Goal: Task Accomplishment & Management: Complete application form

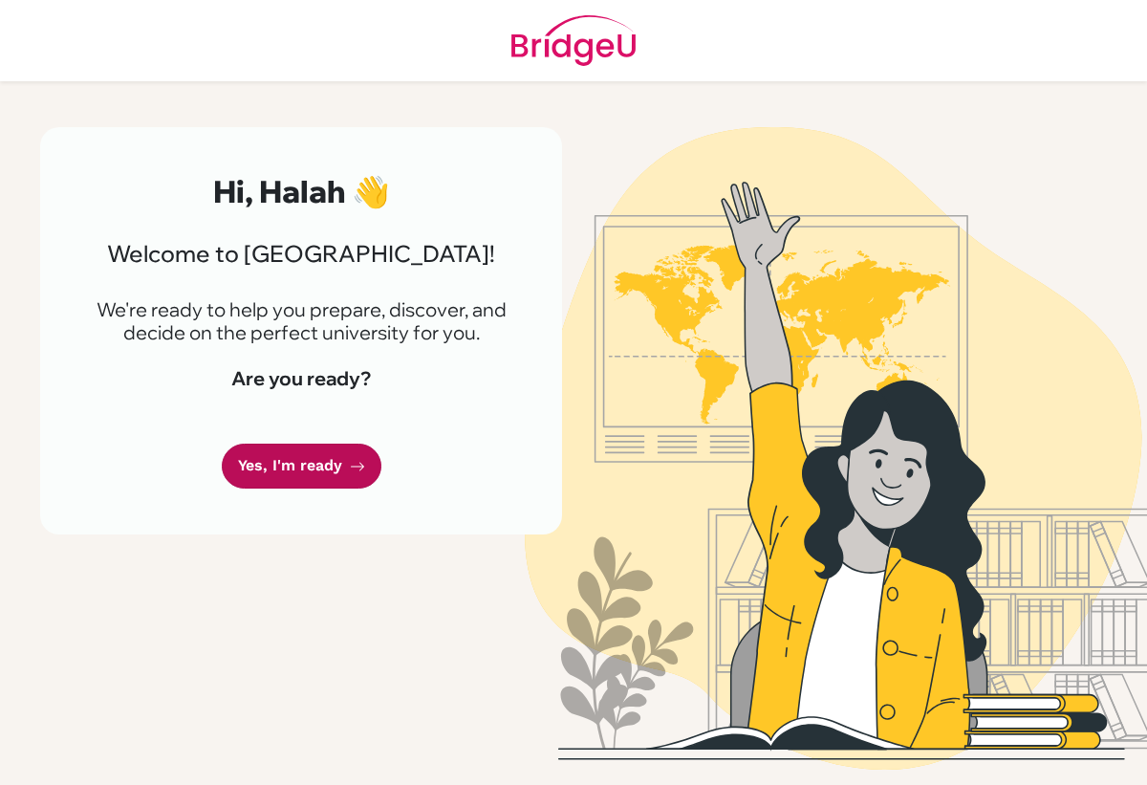
click at [302, 473] on link "Yes, I'm ready" at bounding box center [302, 466] width 160 height 45
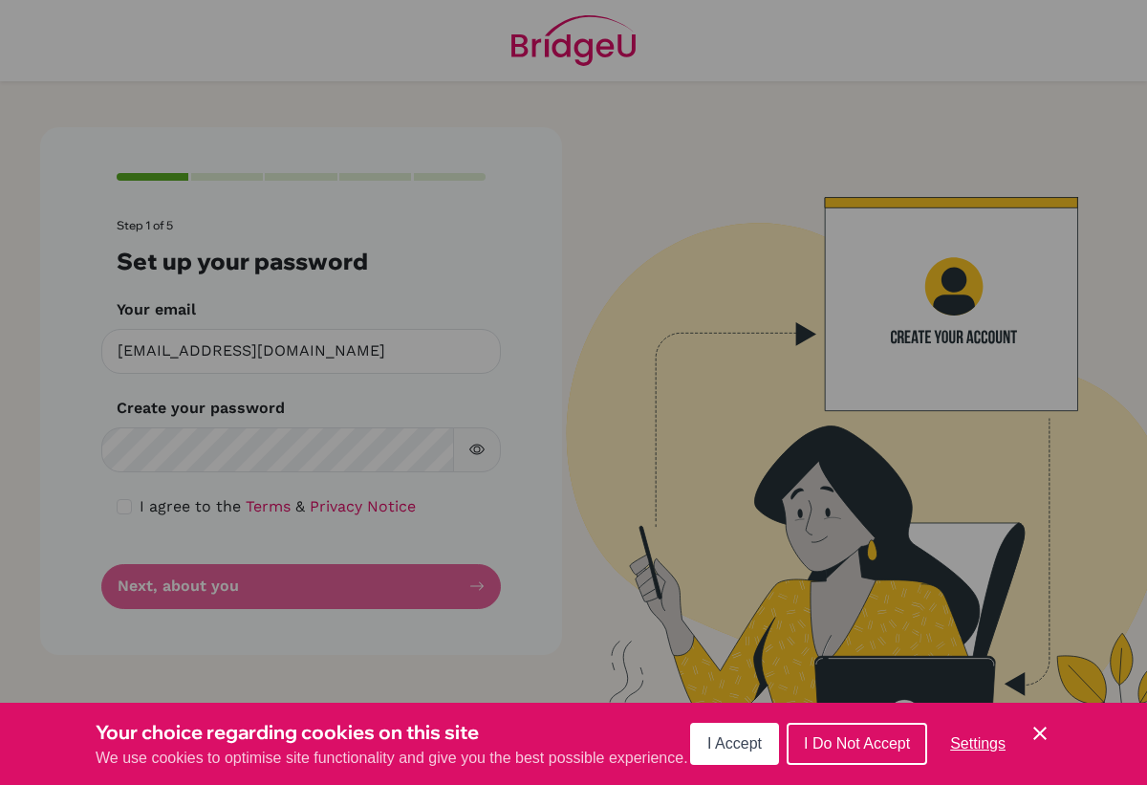
click at [733, 754] on button "I Accept" at bounding box center [734, 744] width 89 height 42
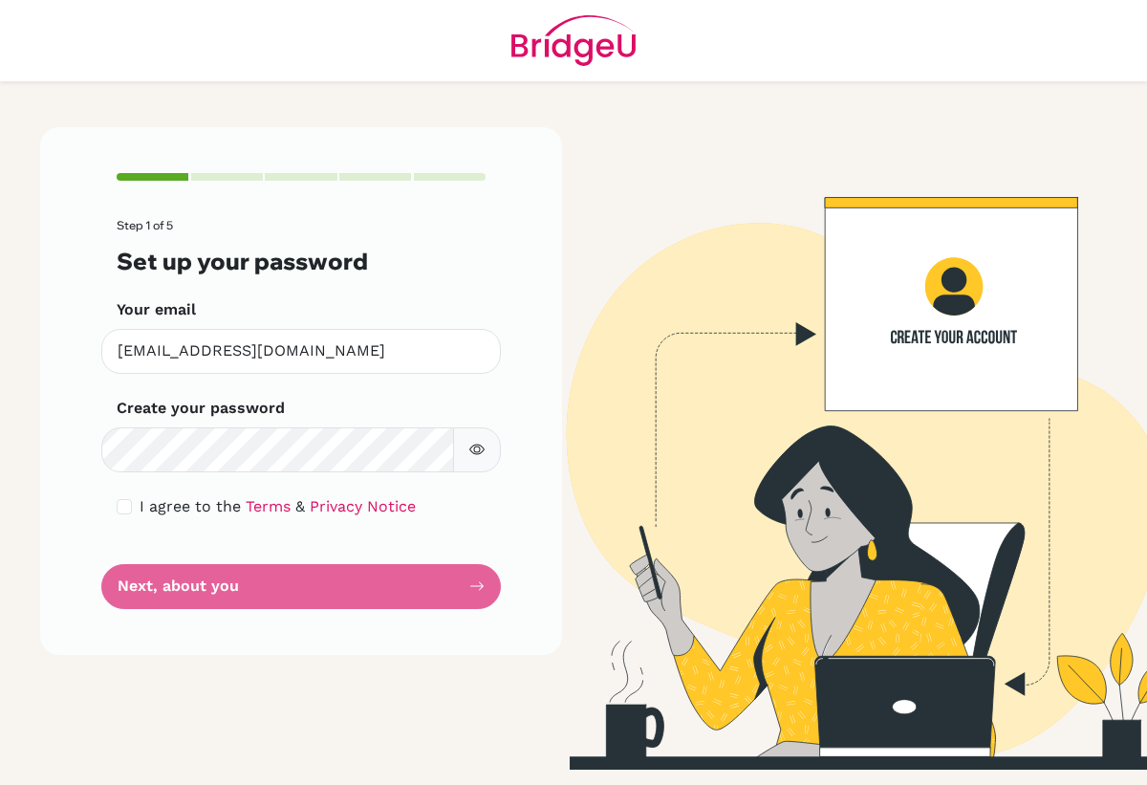
click at [282, 578] on form "Step 1 of 5 Set up your password Your email [EMAIL_ADDRESS][DOMAIN_NAME] Invali…" at bounding box center [301, 413] width 369 height 389
click at [467, 589] on form "Step 1 of 5 Set up your password Your email [EMAIL_ADDRESS][DOMAIN_NAME] Invali…" at bounding box center [301, 413] width 369 height 389
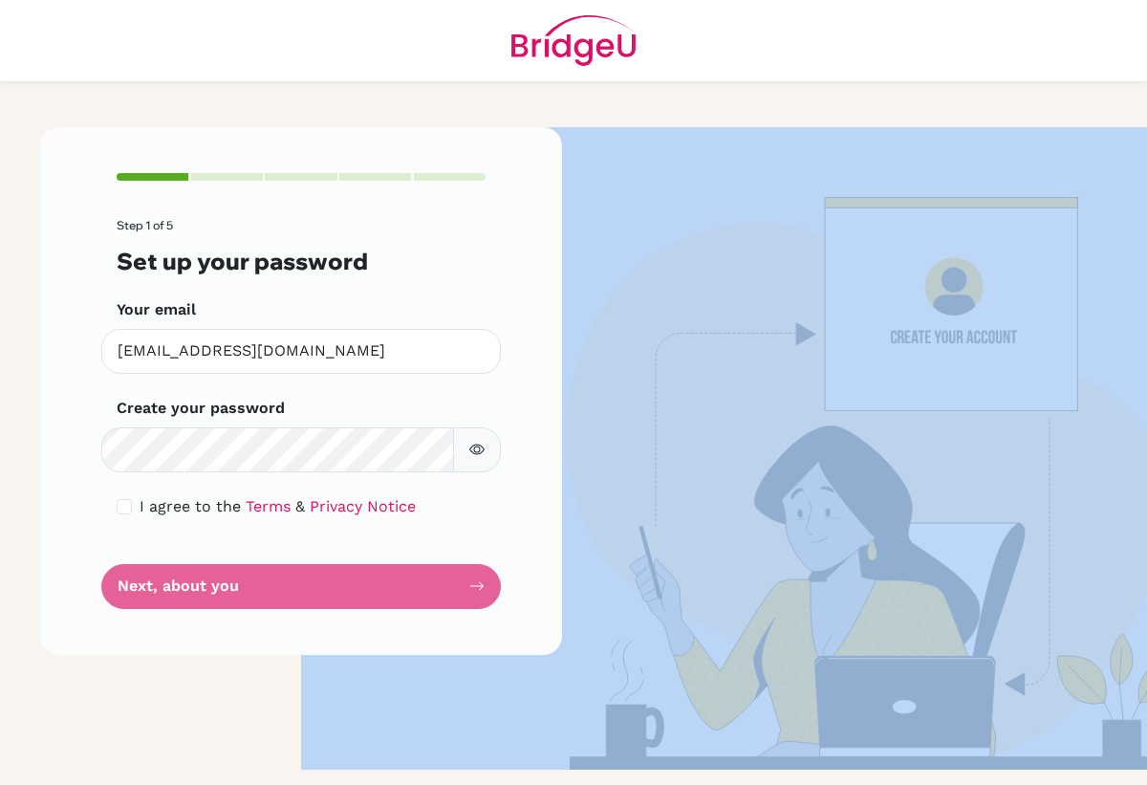
click at [168, 681] on div "Step 1 of 5 Set up your password Your email [EMAIL_ADDRESS][DOMAIN_NAME] Invali…" at bounding box center [301, 448] width 545 height 642
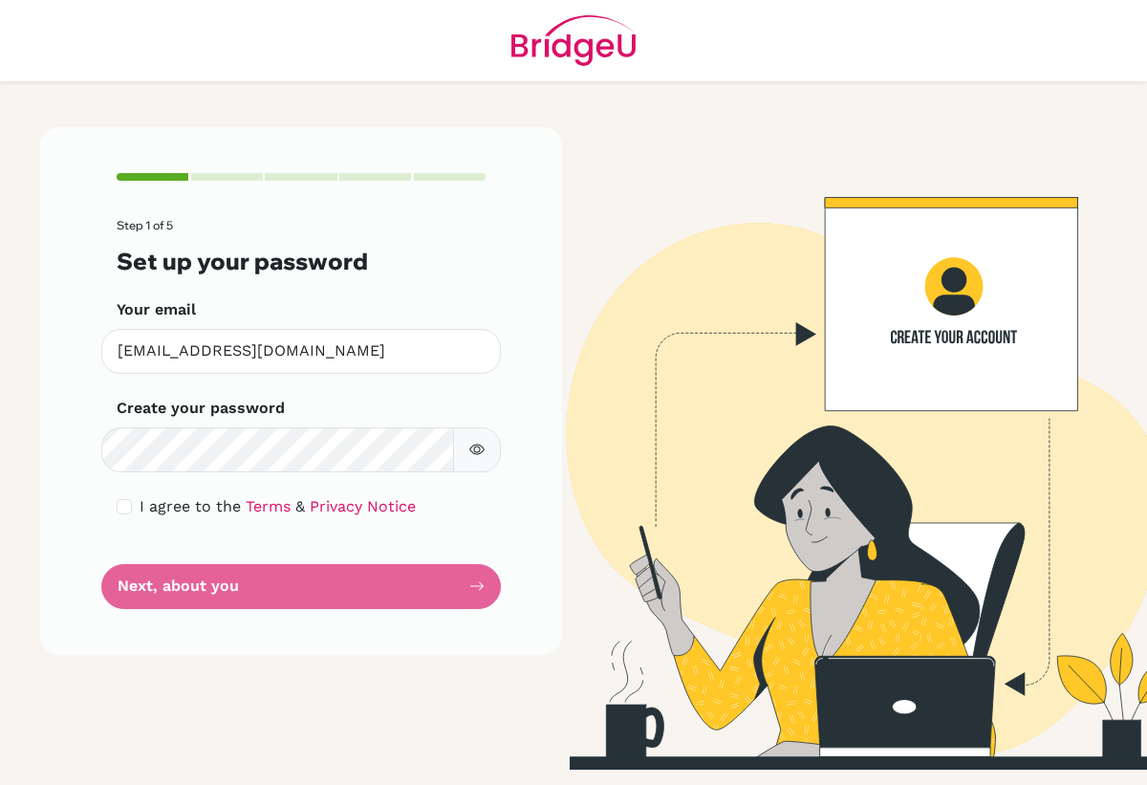
click at [136, 509] on div "I agree to the Terms & Privacy Notice" at bounding box center [301, 506] width 369 height 23
click at [124, 502] on input "checkbox" at bounding box center [124, 506] width 15 height 15
checkbox input "true"
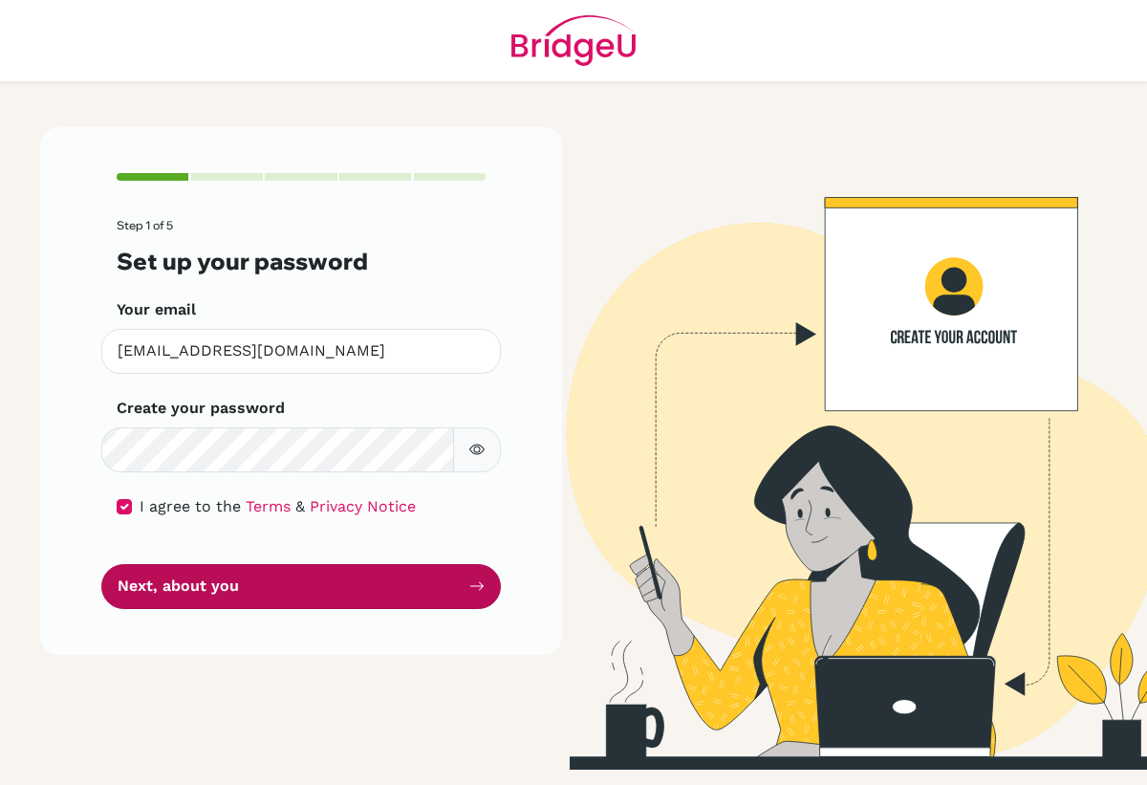
click at [287, 582] on button "Next, about you" at bounding box center [301, 586] width 400 height 45
